Goal: Information Seeking & Learning: Learn about a topic

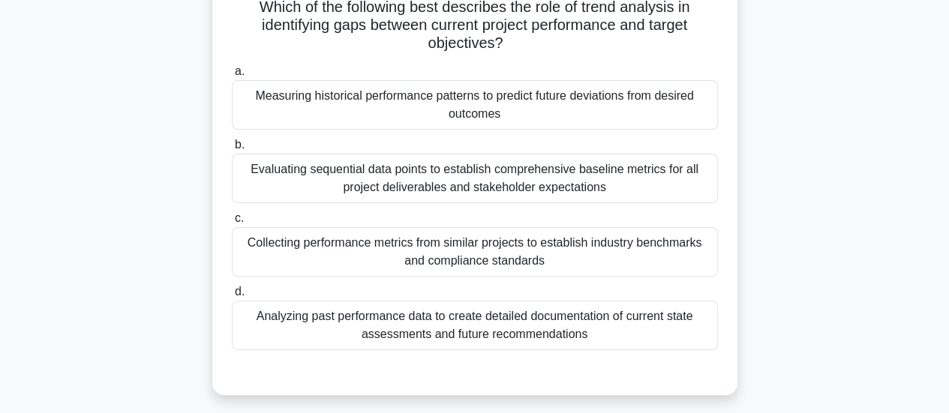
scroll to position [112, 0]
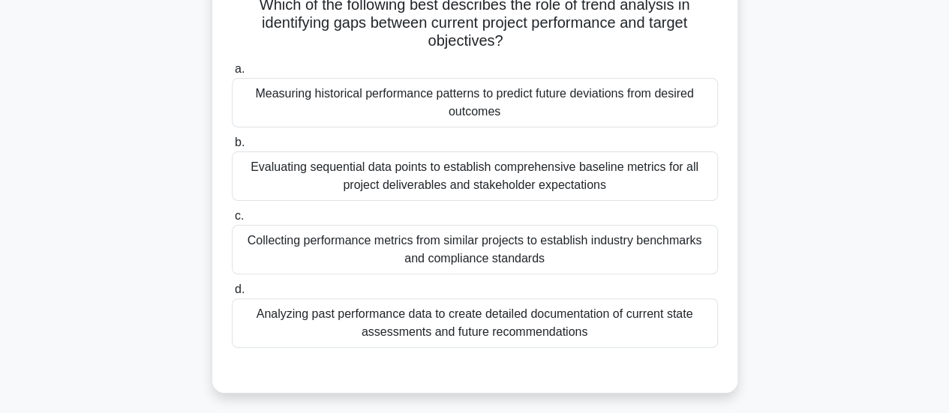
click at [604, 249] on div "Collecting performance metrics from similar projects to establish industry benc…" at bounding box center [475, 249] width 486 height 49
click at [232, 221] on input "c. Collecting performance metrics from similar projects to establish industry b…" at bounding box center [232, 216] width 0 height 10
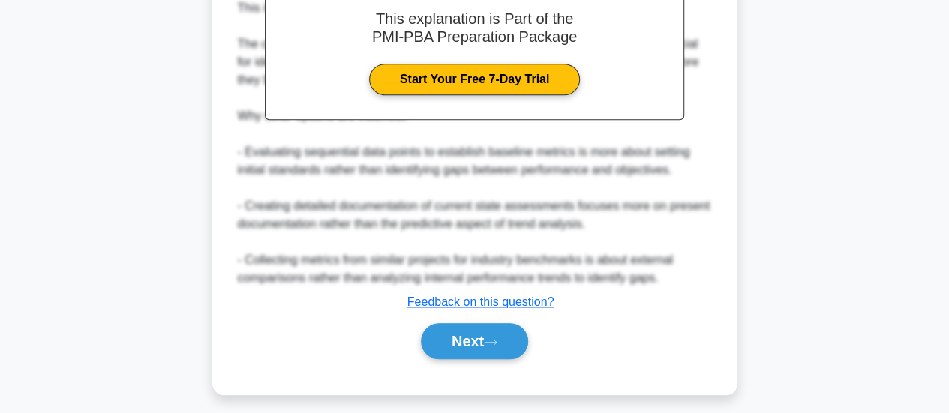
scroll to position [565, 0]
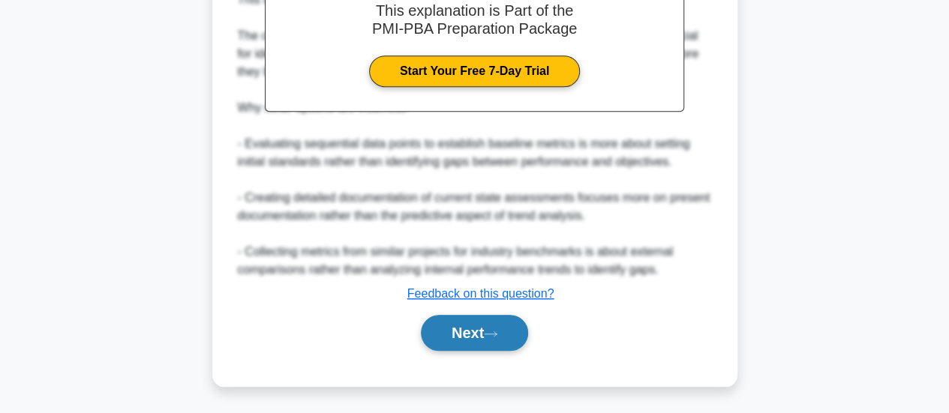
click at [454, 334] on button "Next" at bounding box center [474, 333] width 107 height 36
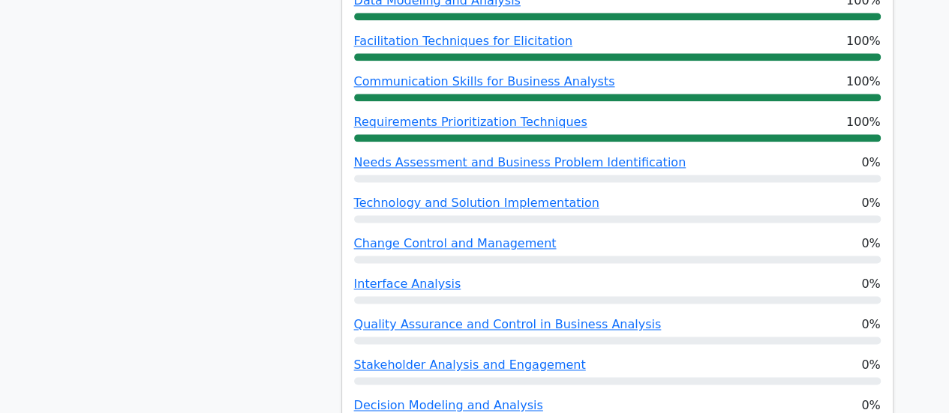
scroll to position [886, 0]
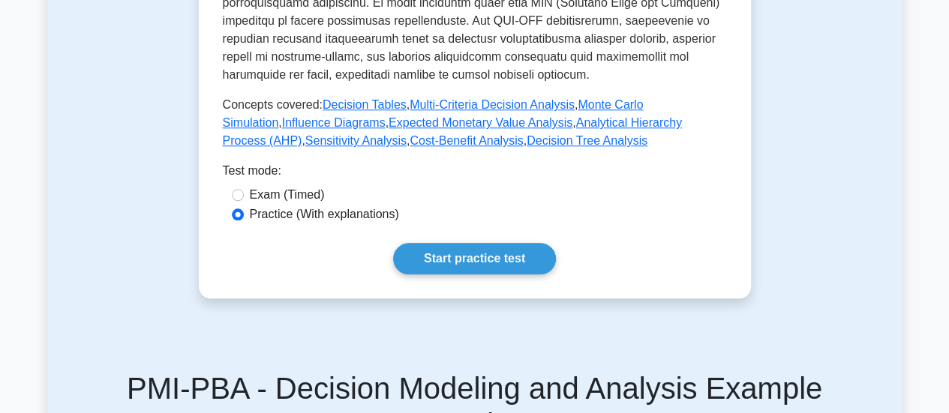
scroll to position [721, 0]
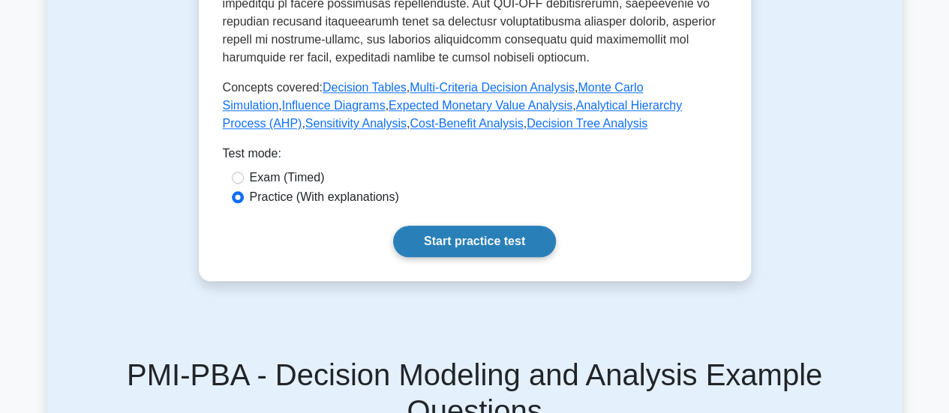
click at [456, 232] on link "Start practice test" at bounding box center [474, 241] width 163 height 31
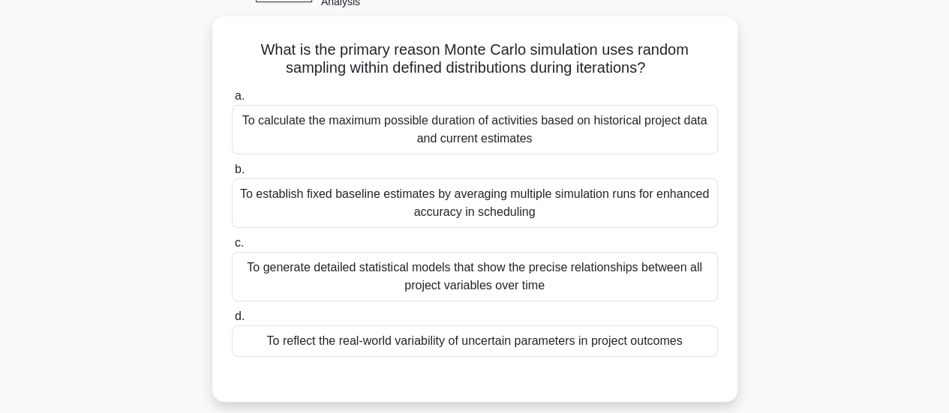
scroll to position [92, 0]
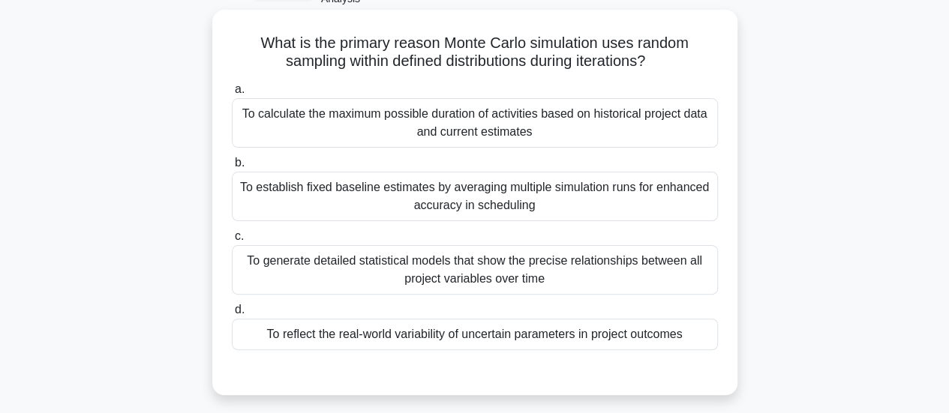
click at [598, 329] on div "To reflect the real-world variability of uncertain parameters in project outcom…" at bounding box center [475, 334] width 486 height 31
click at [232, 315] on input "d. To reflect the real-world variability of uncertain parameters in project out…" at bounding box center [232, 310] width 0 height 10
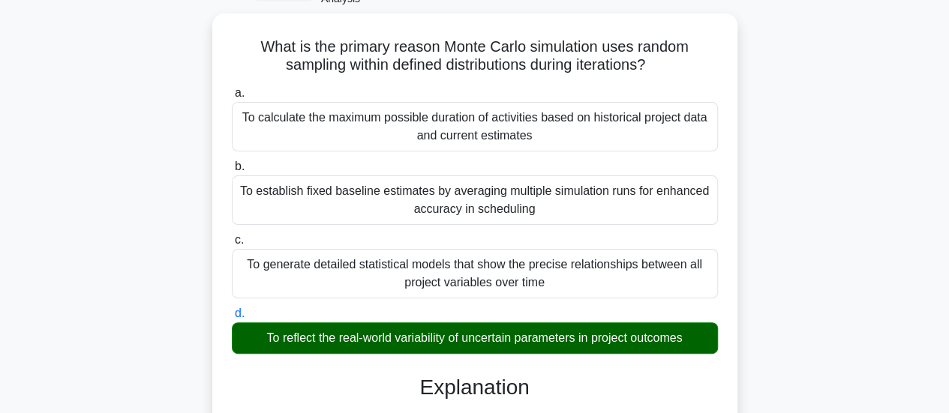
scroll to position [527, 0]
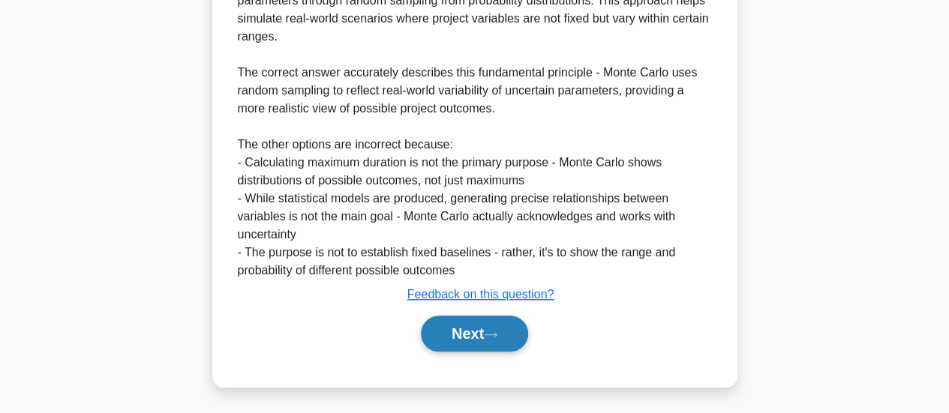
click at [451, 335] on button "Next" at bounding box center [474, 334] width 107 height 36
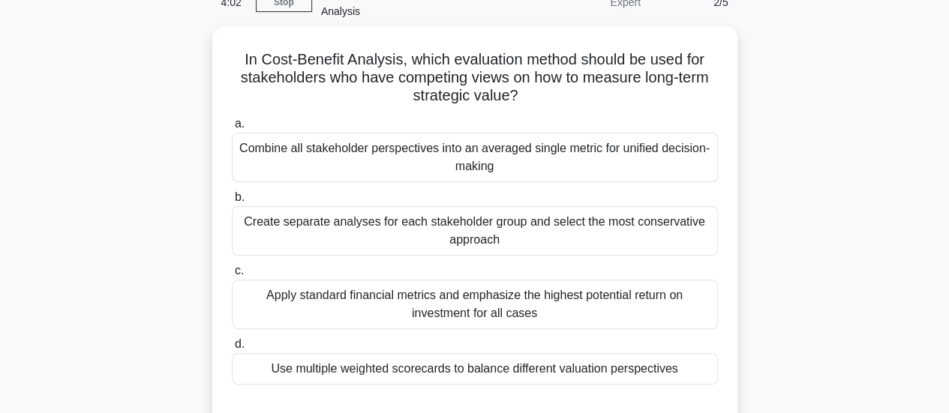
scroll to position [81, 0]
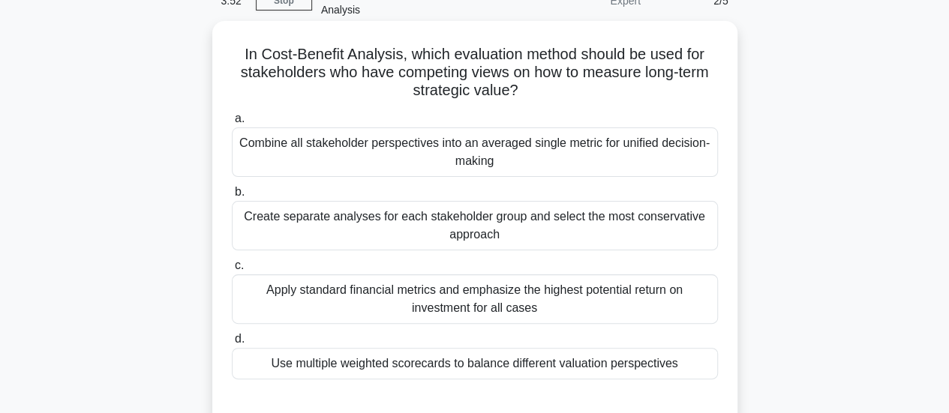
click at [636, 365] on div "Use multiple weighted scorecards to balance different valuation perspectives" at bounding box center [475, 363] width 486 height 31
click at [232, 344] on input "d. Use multiple weighted scorecards to balance different valuation perspectives" at bounding box center [232, 339] width 0 height 10
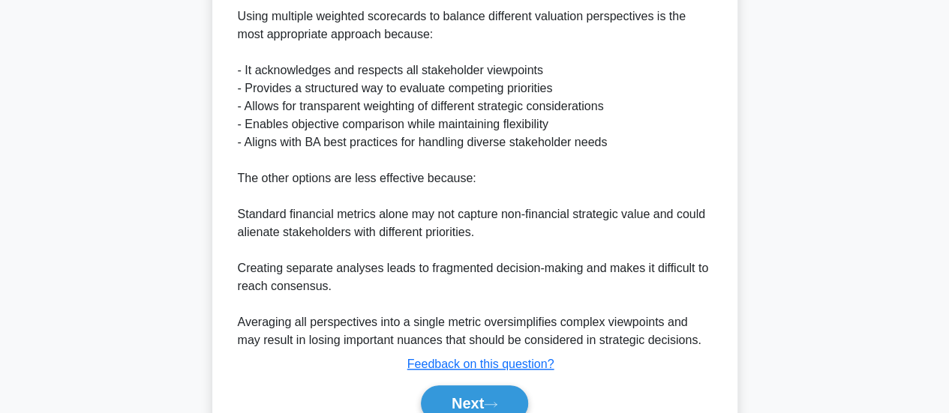
scroll to position [581, 0]
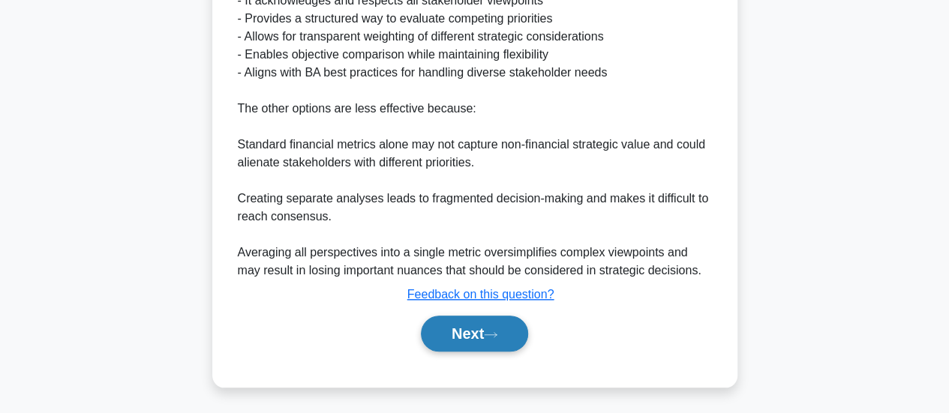
click at [478, 338] on button "Next" at bounding box center [474, 334] width 107 height 36
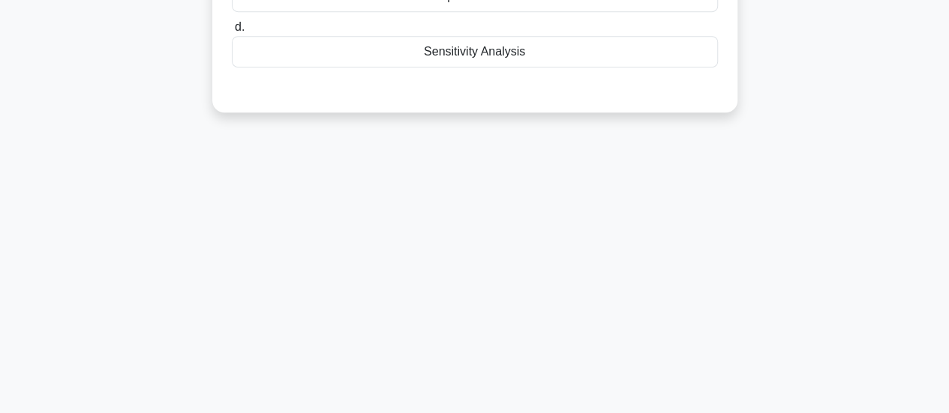
scroll to position [105, 0]
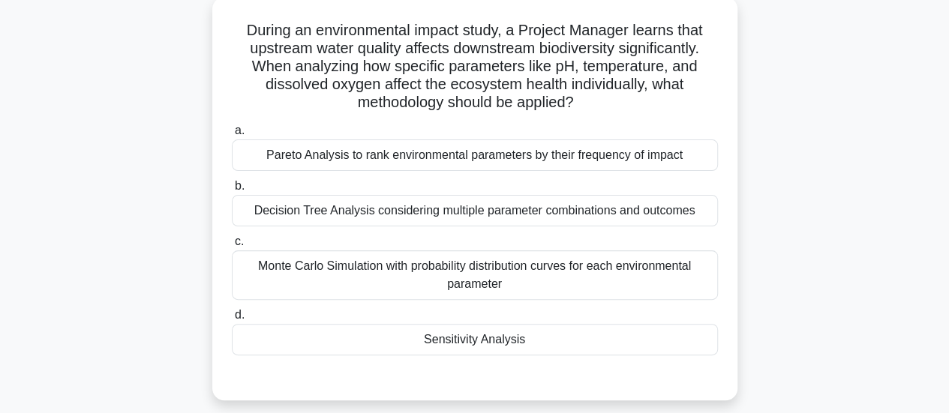
click at [551, 142] on div "Pareto Analysis to rank environmental parameters by their frequency of impact" at bounding box center [475, 154] width 486 height 31
click at [232, 136] on input "a. Pareto Analysis to rank environmental parameters by their frequency of impact" at bounding box center [232, 131] width 0 height 10
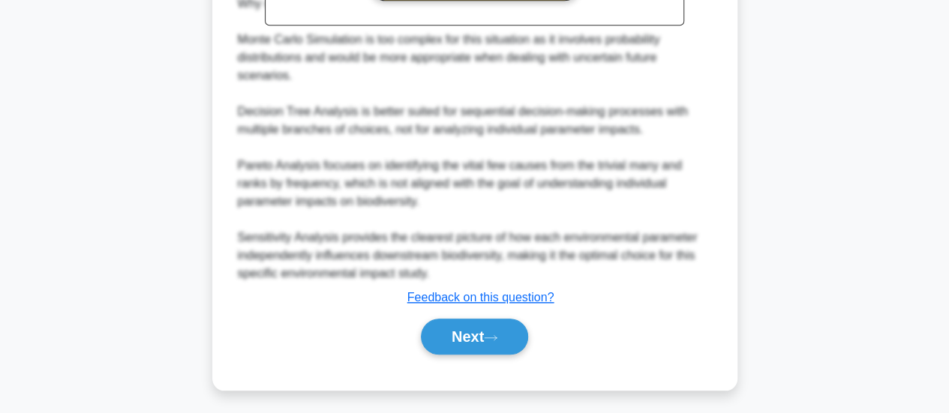
scroll to position [652, 0]
click at [465, 337] on button "Next" at bounding box center [474, 337] width 107 height 36
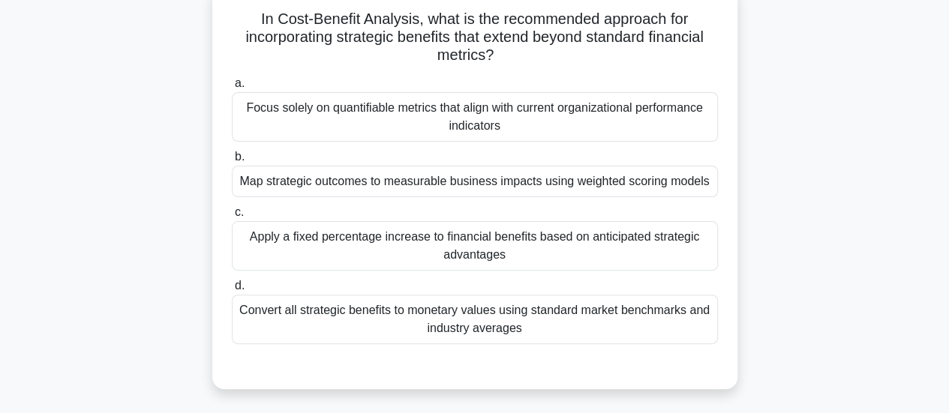
scroll to position [121, 0]
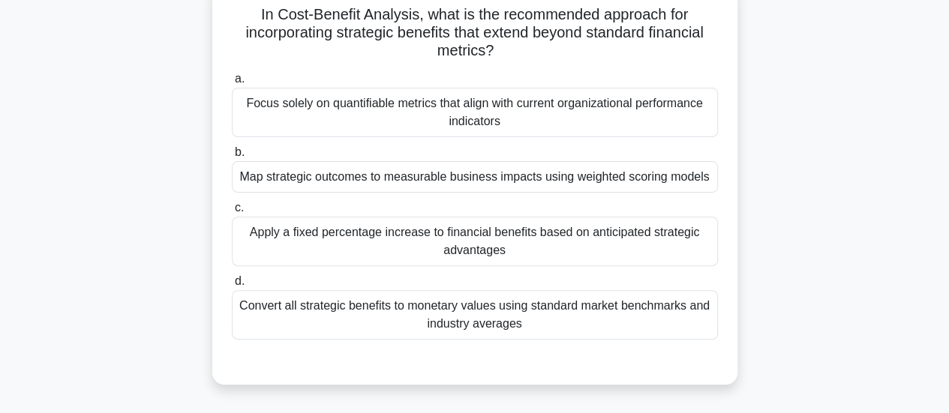
click at [433, 181] on div "Map strategic outcomes to measurable business impacts using weighted scoring mo…" at bounding box center [475, 176] width 486 height 31
click at [232, 157] on input "b. Map strategic outcomes to measurable business impacts using weighted scoring…" at bounding box center [232, 153] width 0 height 10
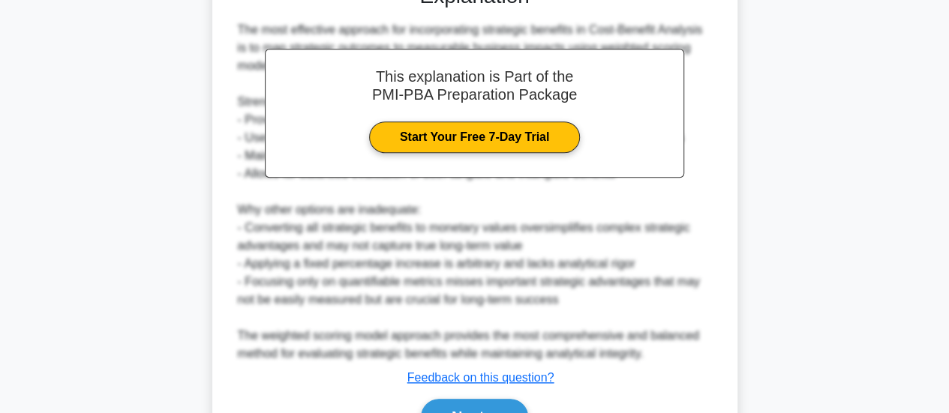
scroll to position [595, 0]
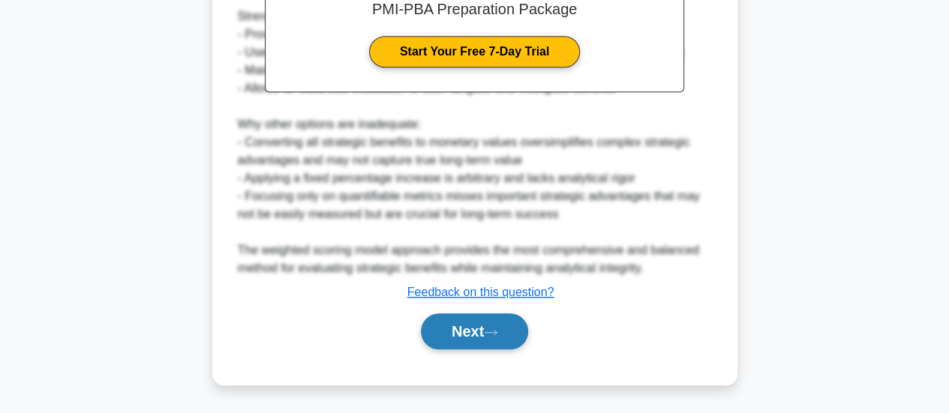
click at [474, 337] on button "Next" at bounding box center [474, 331] width 107 height 36
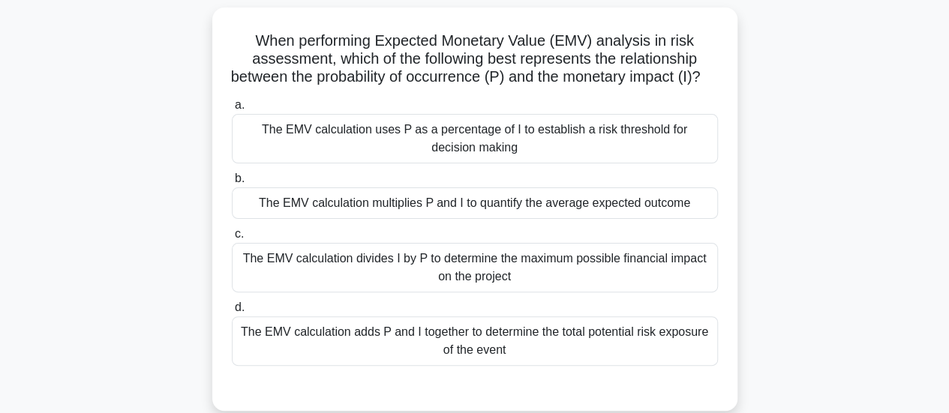
scroll to position [97, 0]
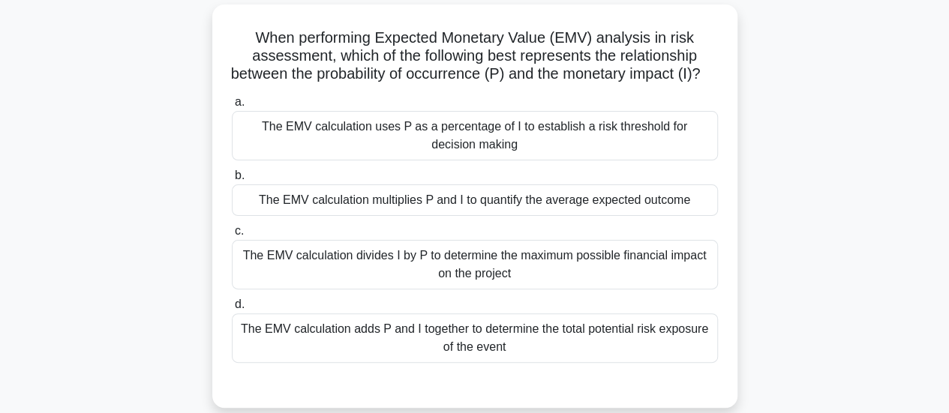
click at [574, 353] on div "The EMV calculation adds P and I together to determine the total potential risk…" at bounding box center [475, 337] width 486 height 49
click at [232, 310] on input "d. The EMV calculation adds P and I together to determine the total potential r…" at bounding box center [232, 305] width 0 height 10
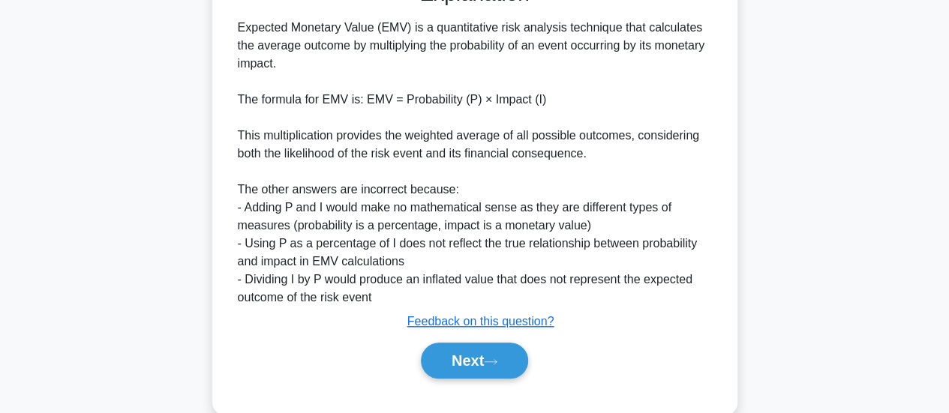
scroll to position [507, 0]
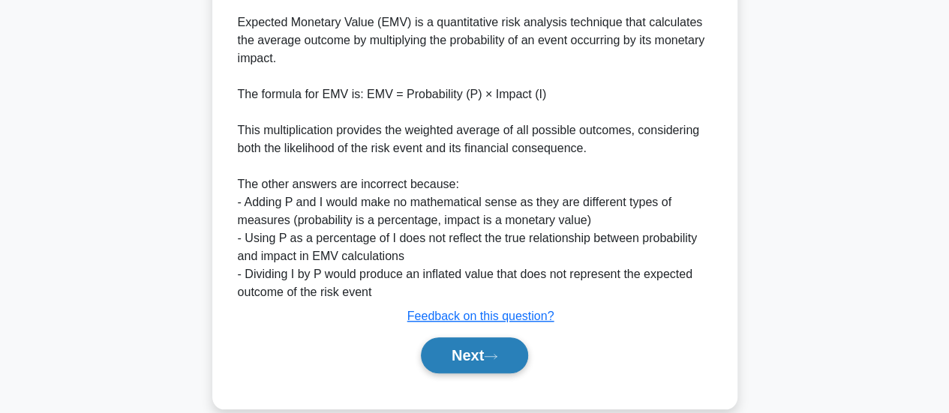
click at [442, 373] on button "Next" at bounding box center [474, 355] width 107 height 36
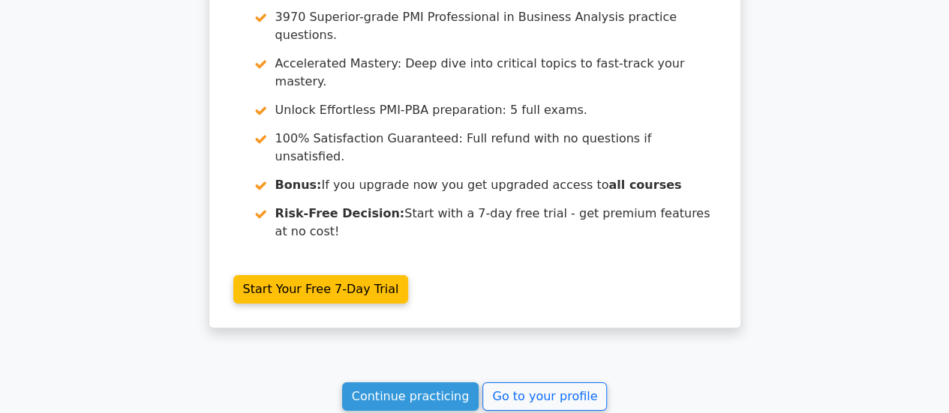
scroll to position [2398, 0]
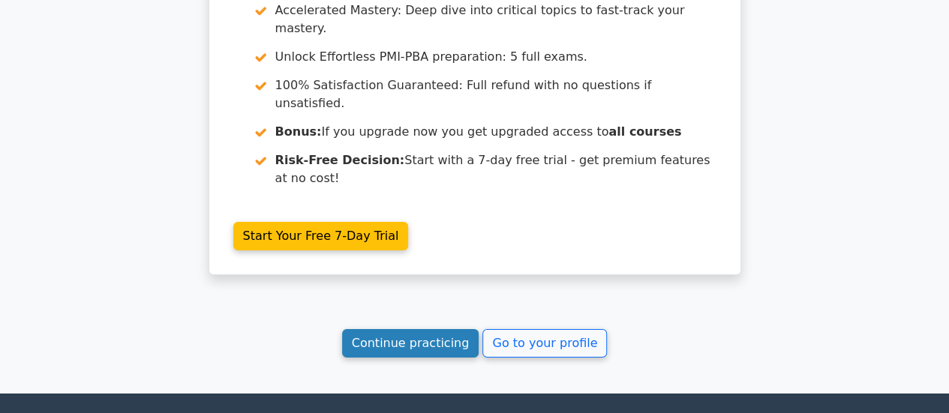
click at [415, 329] on link "Continue practicing" at bounding box center [410, 343] width 137 height 28
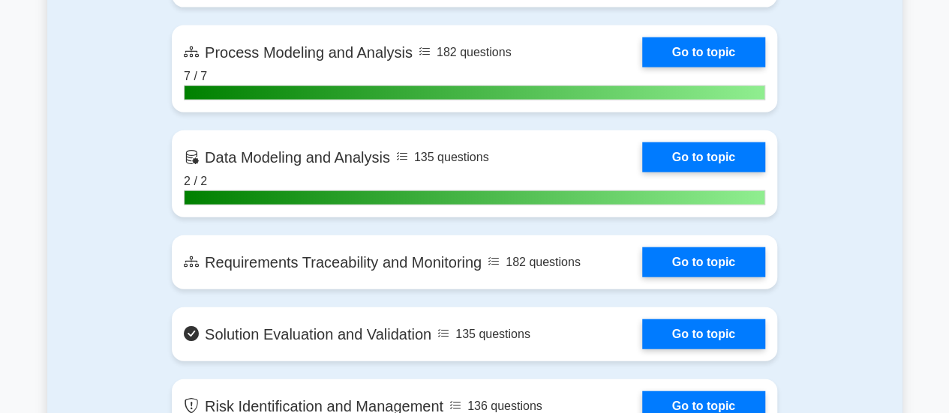
scroll to position [1675, 0]
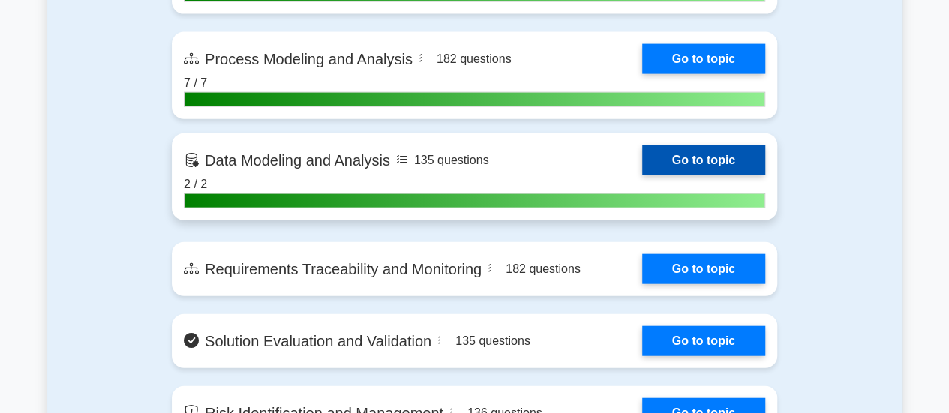
click at [688, 148] on link "Go to topic" at bounding box center [703, 160] width 123 height 30
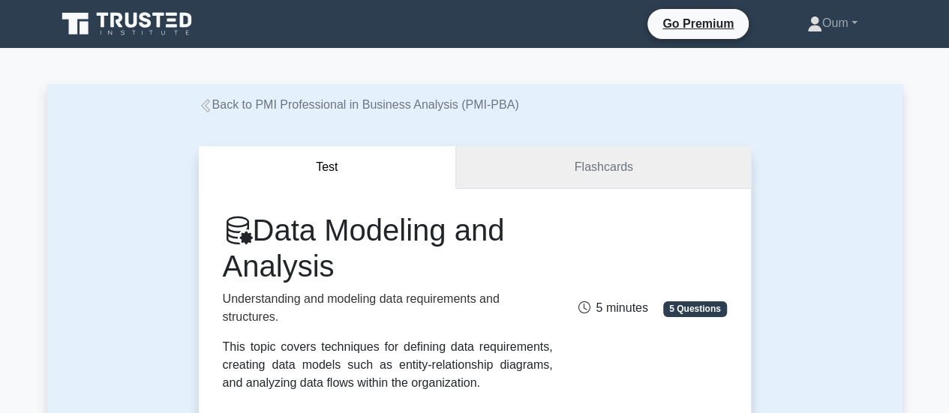
click at [691, 160] on link "Flashcards" at bounding box center [603, 167] width 294 height 43
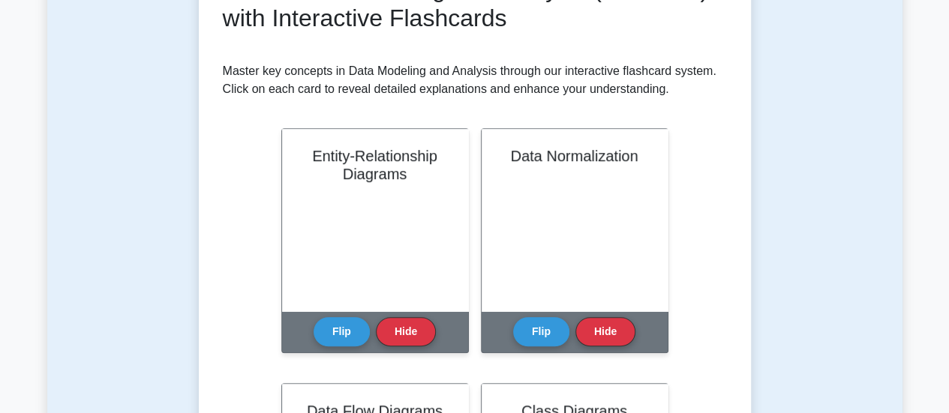
scroll to position [269, 0]
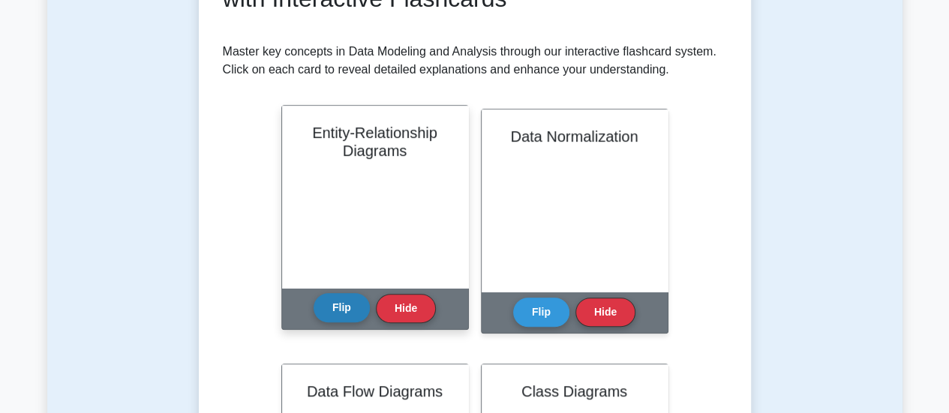
click at [361, 310] on button "Flip" at bounding box center [341, 307] width 56 height 29
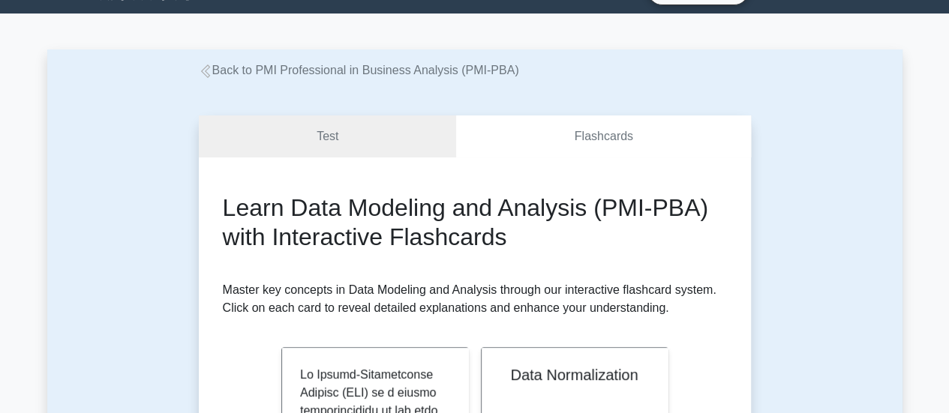
scroll to position [0, 0]
